Goal: Task Accomplishment & Management: Manage account settings

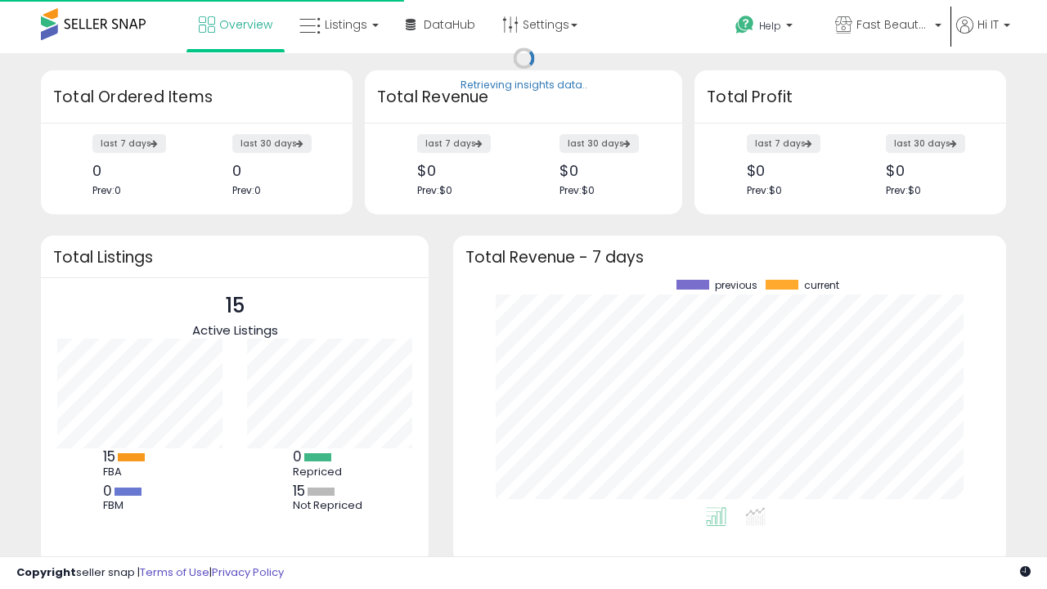
scroll to position [227, 520]
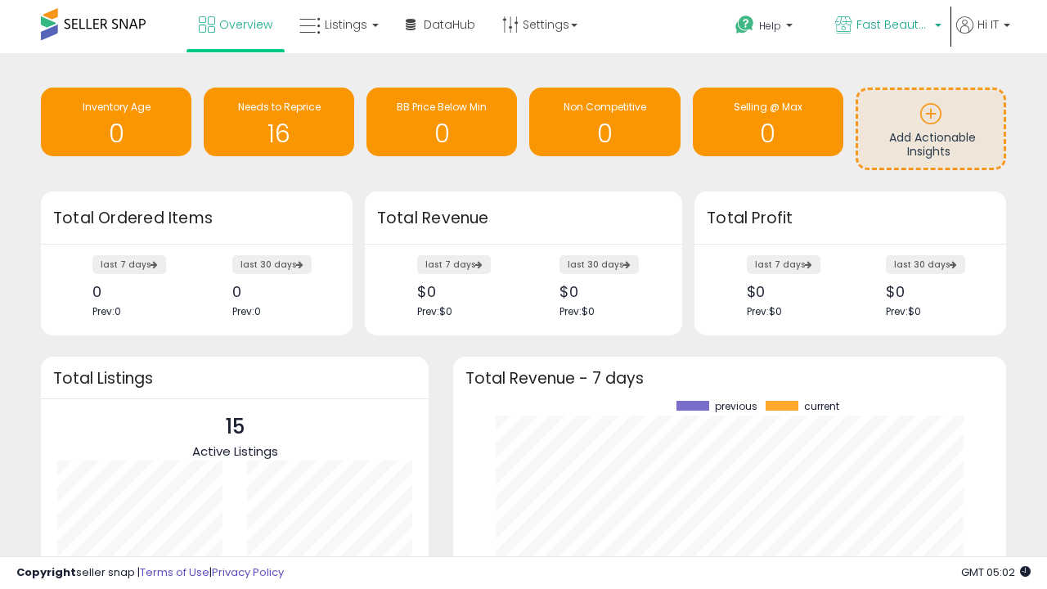
click at [887, 26] on span "Fast Beauty ([GEOGRAPHIC_DATA])" at bounding box center [894, 24] width 74 height 16
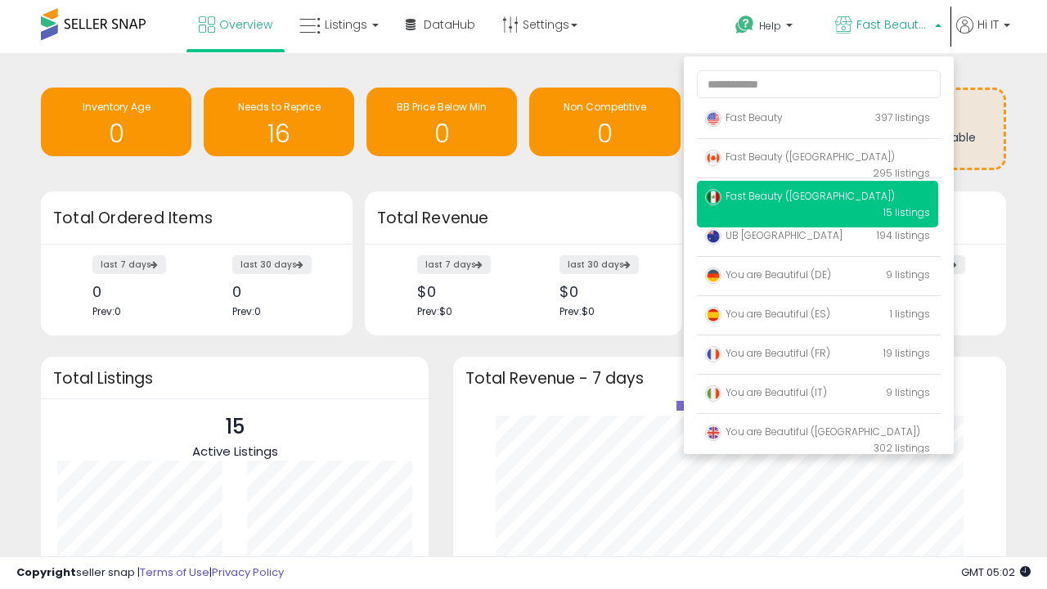
click at [817, 120] on p "Fast Beauty 397 listings" at bounding box center [817, 118] width 241 height 33
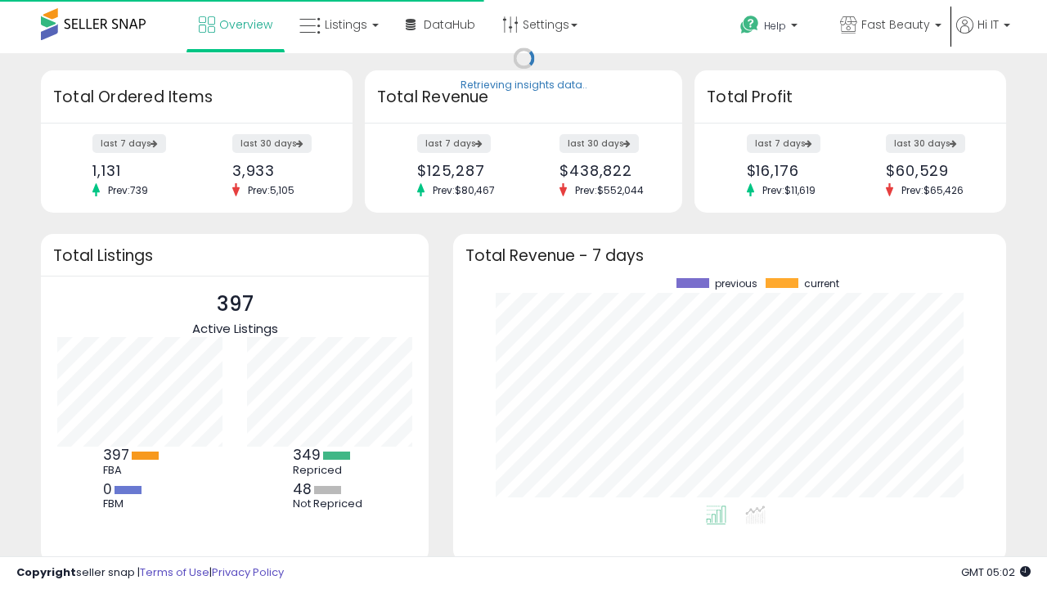
scroll to position [227, 520]
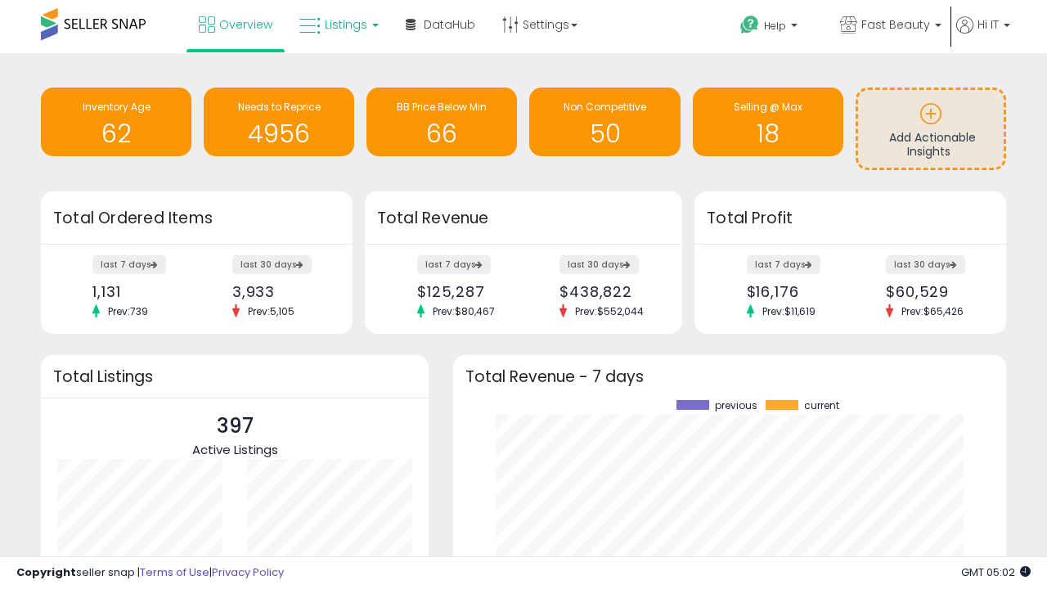
click at [337, 25] on span "Listings" at bounding box center [346, 24] width 43 height 16
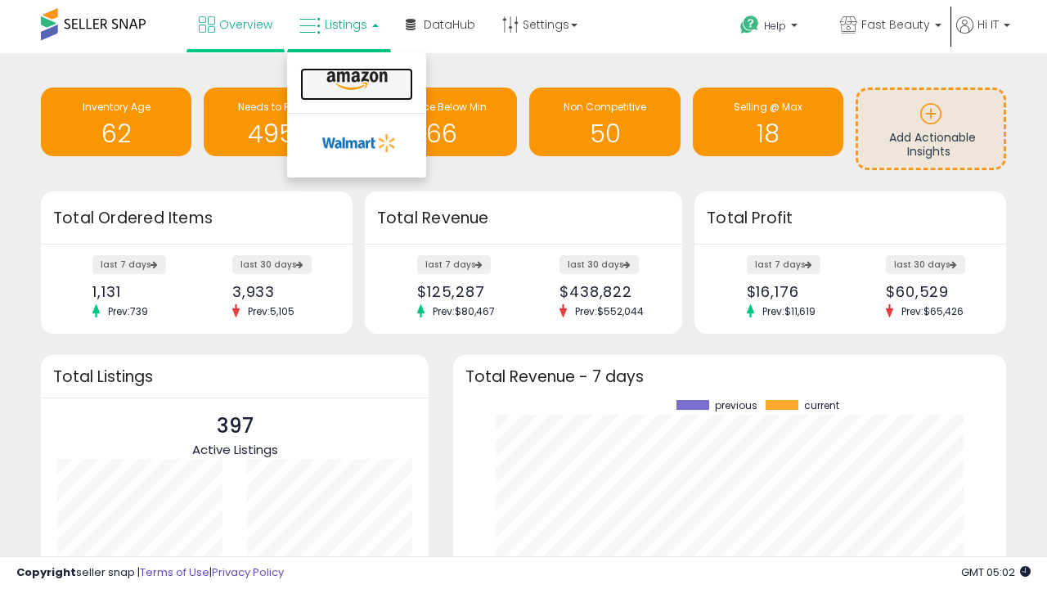
click at [355, 81] on icon at bounding box center [357, 80] width 71 height 21
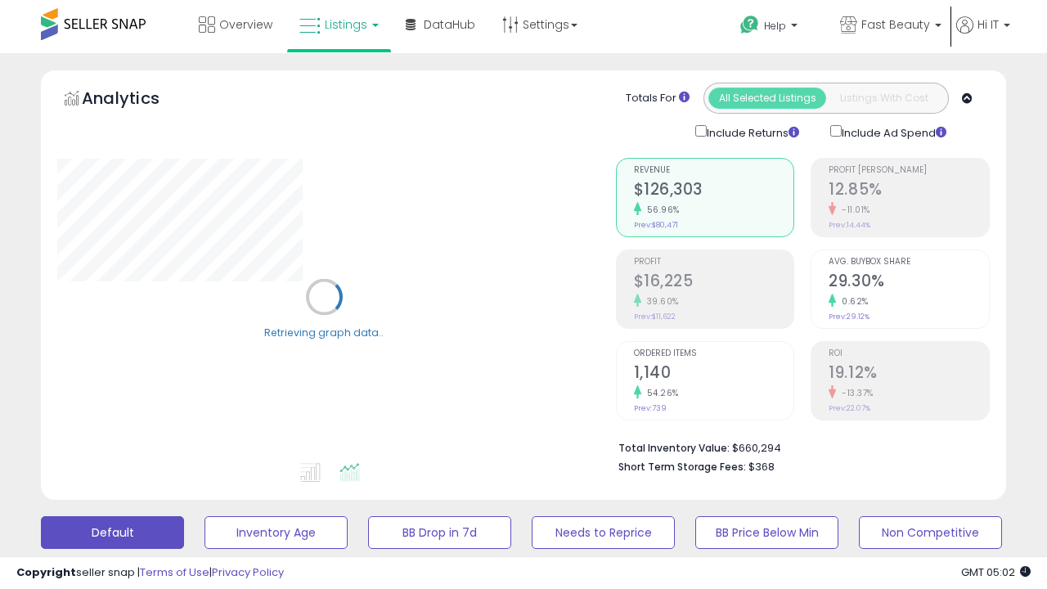
scroll to position [317, 0]
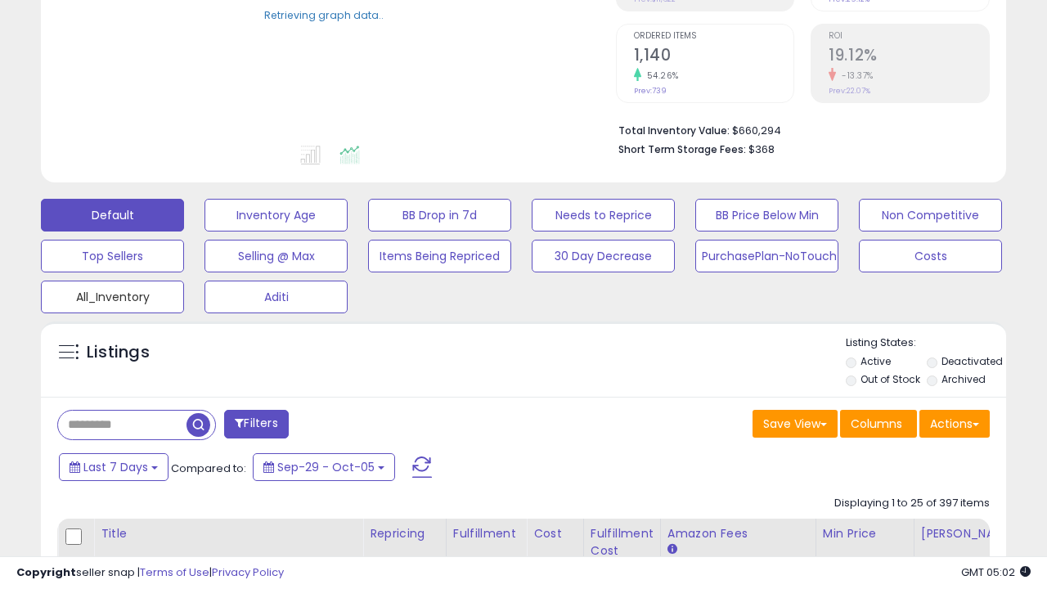
click at [112, 294] on button "All_Inventory" at bounding box center [112, 297] width 143 height 33
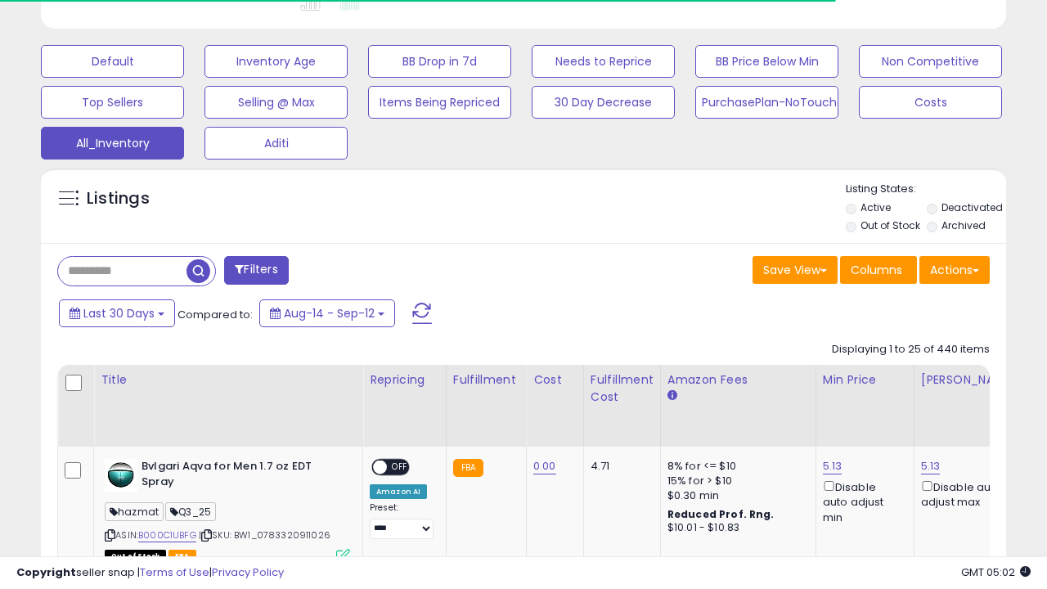
scroll to position [0, 12]
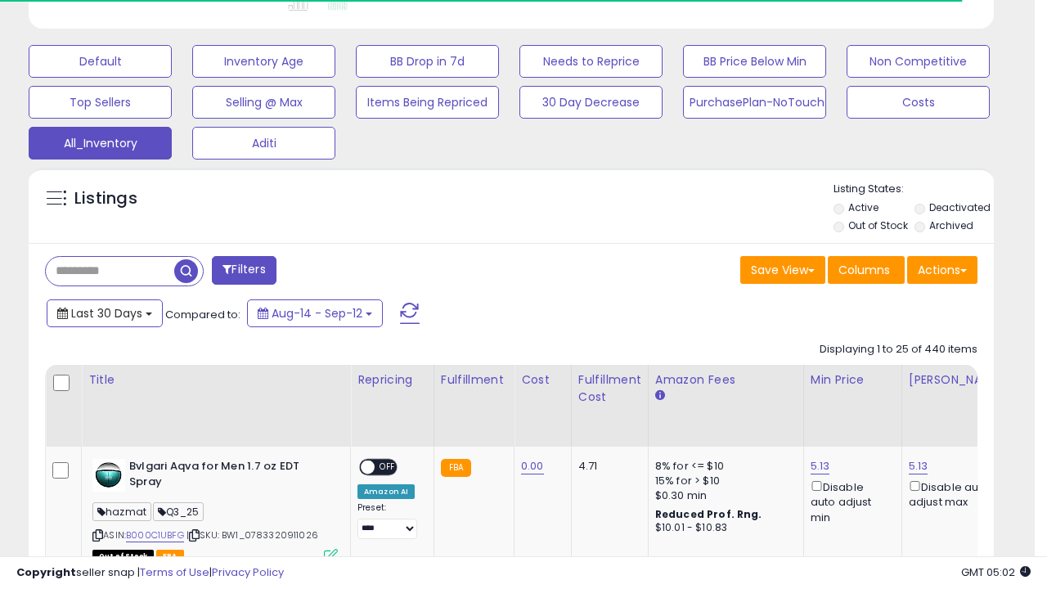
click at [104, 312] on span "Last 30 Days" at bounding box center [106, 313] width 71 height 16
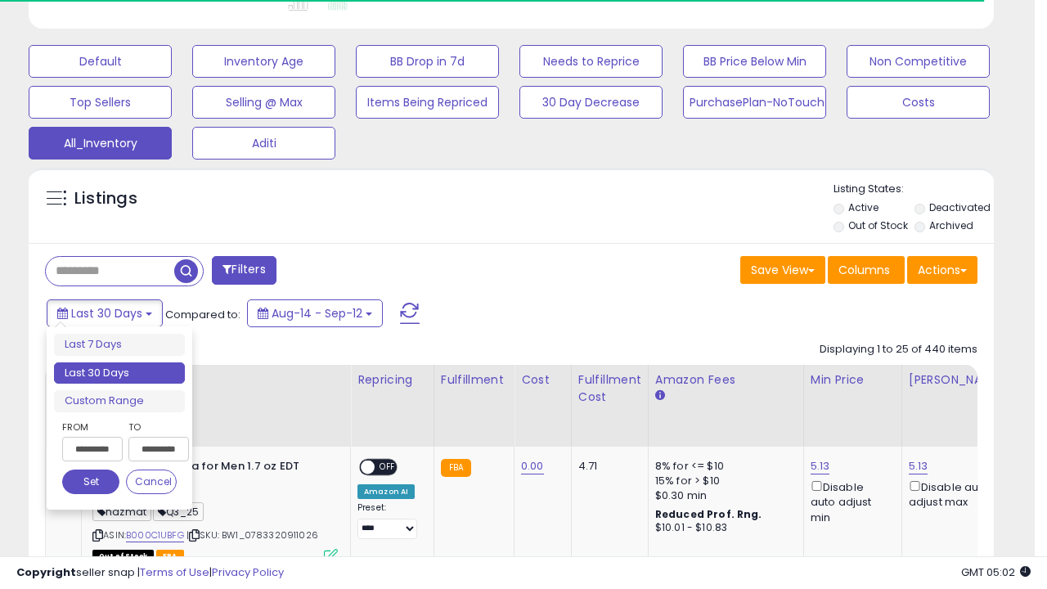
click at [119, 373] on li "Last 30 Days" at bounding box center [119, 373] width 131 height 22
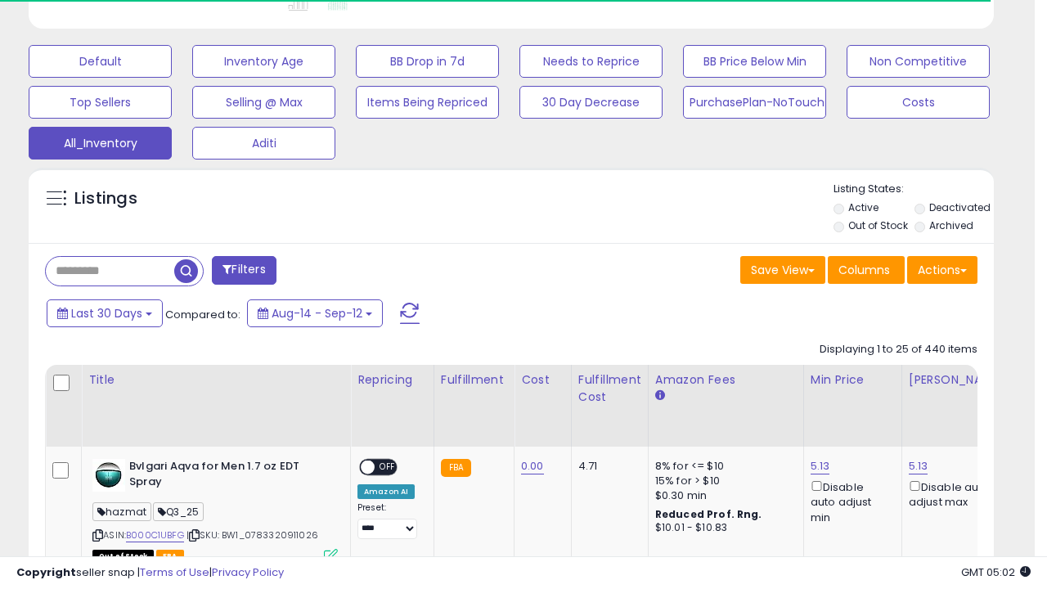
scroll to position [335, 558]
click at [943, 268] on button "Actions" at bounding box center [942, 270] width 70 height 28
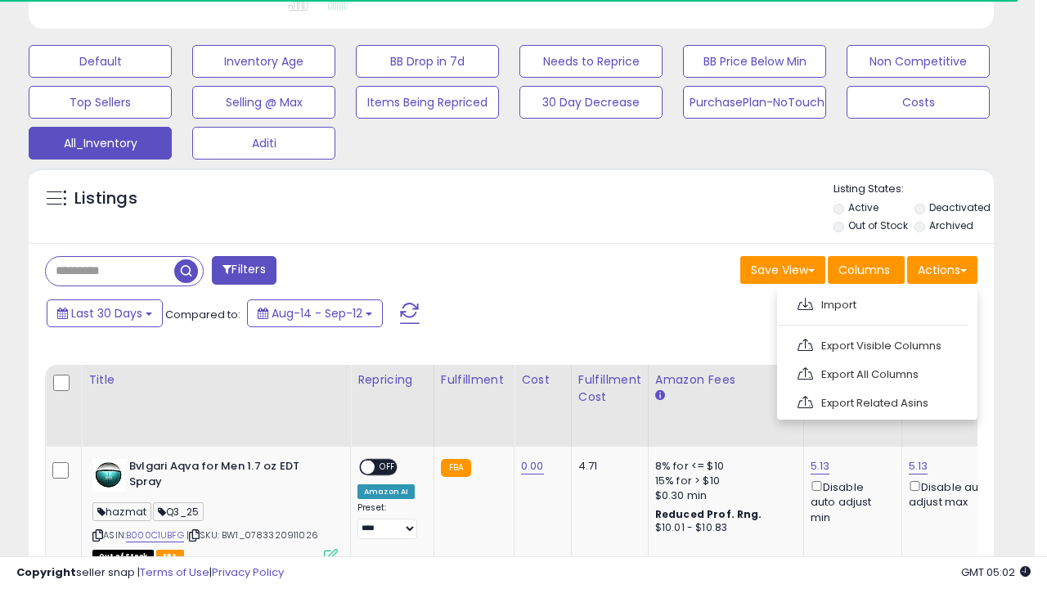
click at [876, 372] on link "Export All Columns" at bounding box center [875, 374] width 179 height 25
